Goal: Find specific page/section: Find specific page/section

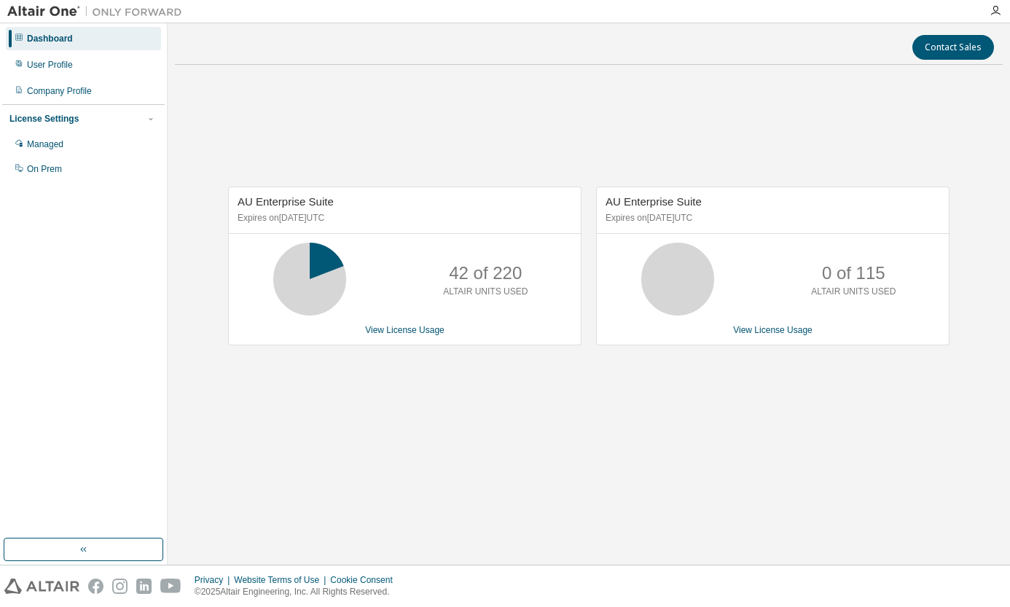
click at [60, 228] on div "Dashboard User Profile Company Profile License Settings Managed On Prem" at bounding box center [83, 281] width 162 height 511
click at [979, 53] on button "Contact Sales" at bounding box center [953, 47] width 82 height 25
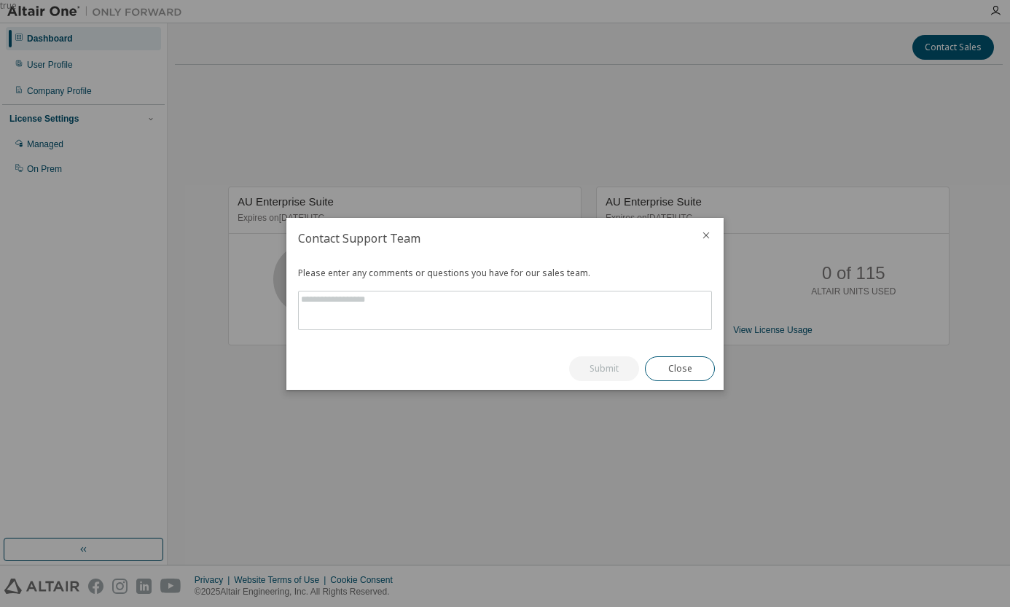
click at [705, 238] on icon "close" at bounding box center [706, 236] width 12 height 12
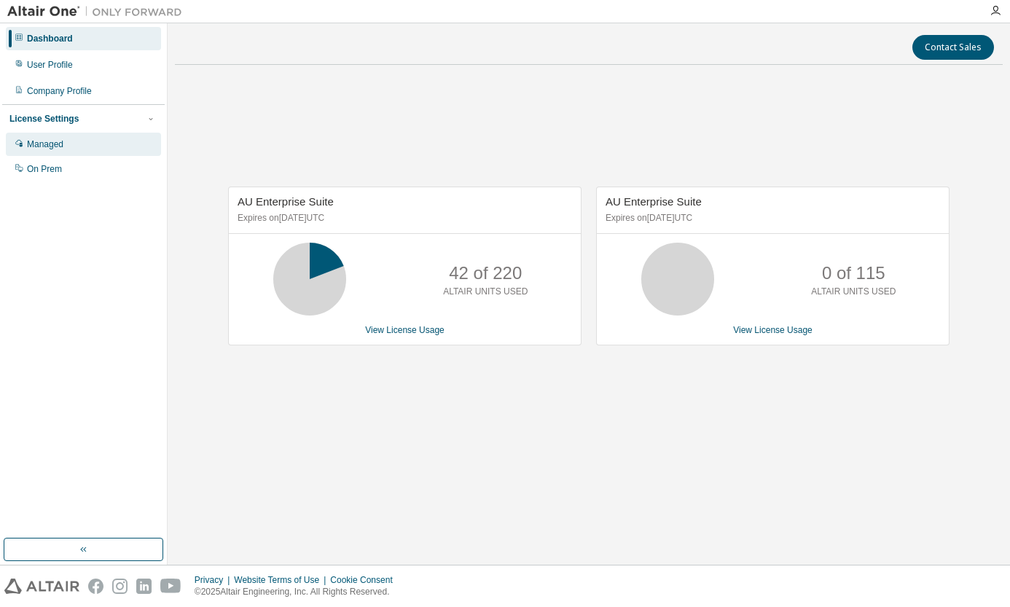
click at [65, 151] on div "Managed" at bounding box center [83, 144] width 155 height 23
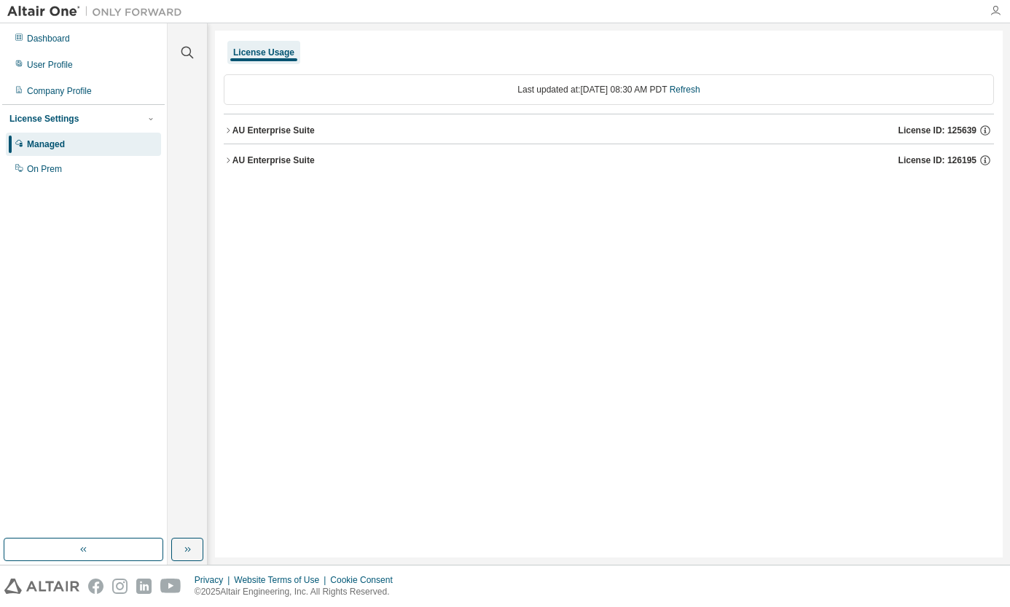
click at [994, 11] on icon "button" at bounding box center [996, 11] width 12 height 12
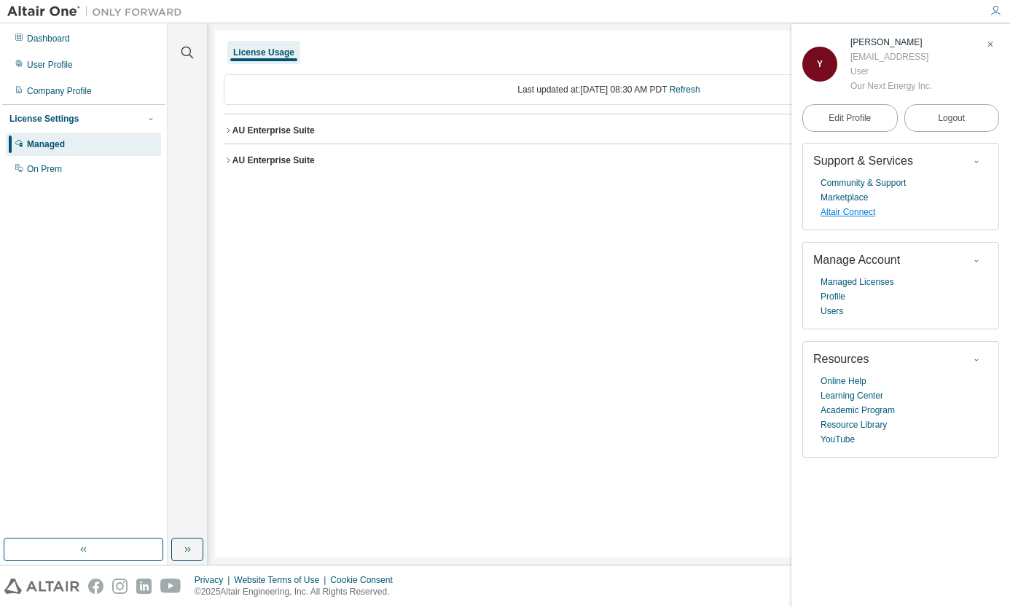
click at [854, 212] on link "Altair Connect" at bounding box center [847, 212] width 55 height 15
